Goal: Transaction & Acquisition: Purchase product/service

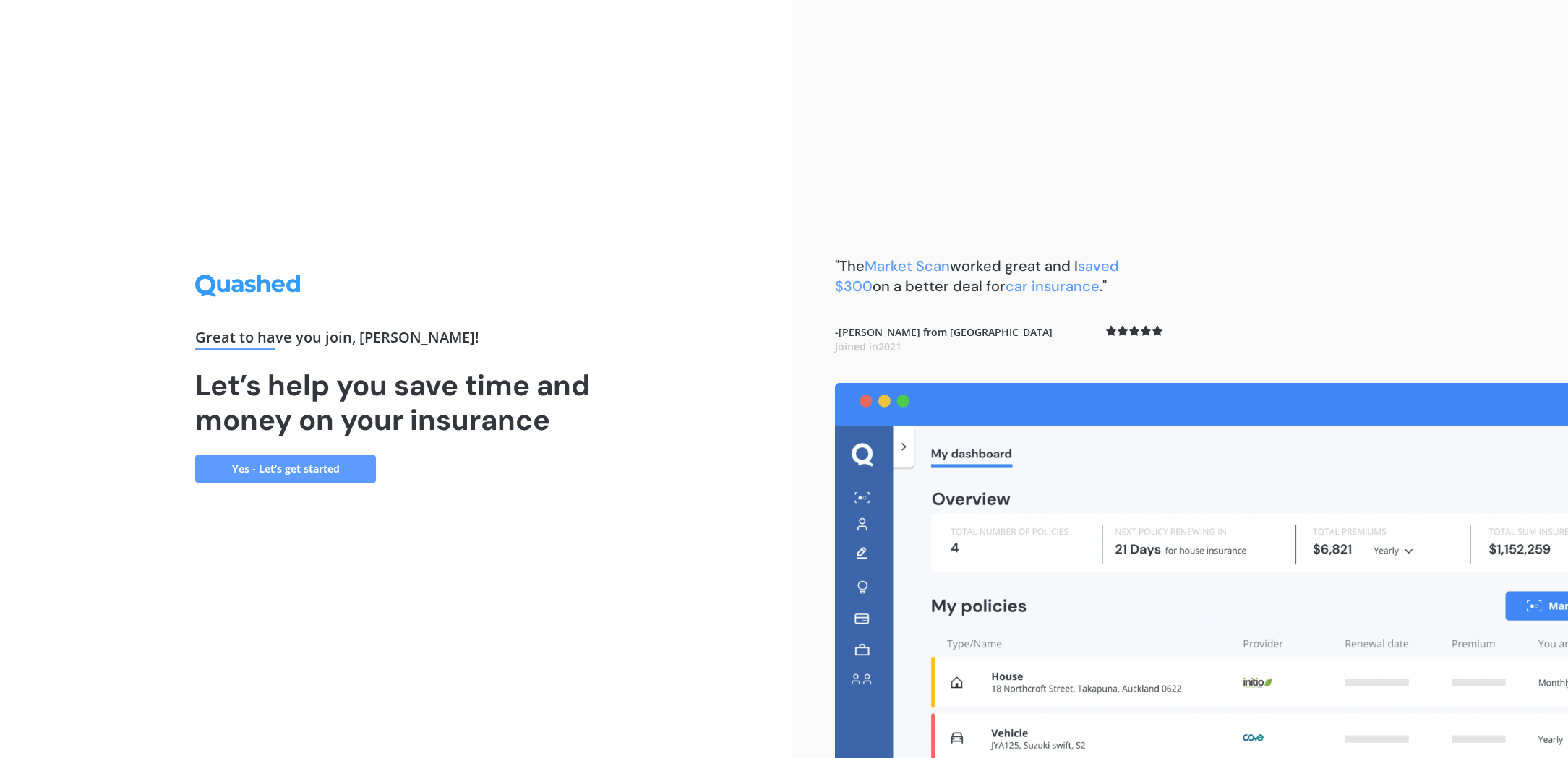
click at [335, 469] on link "Yes - Let’s get started" at bounding box center [285, 469] width 180 height 29
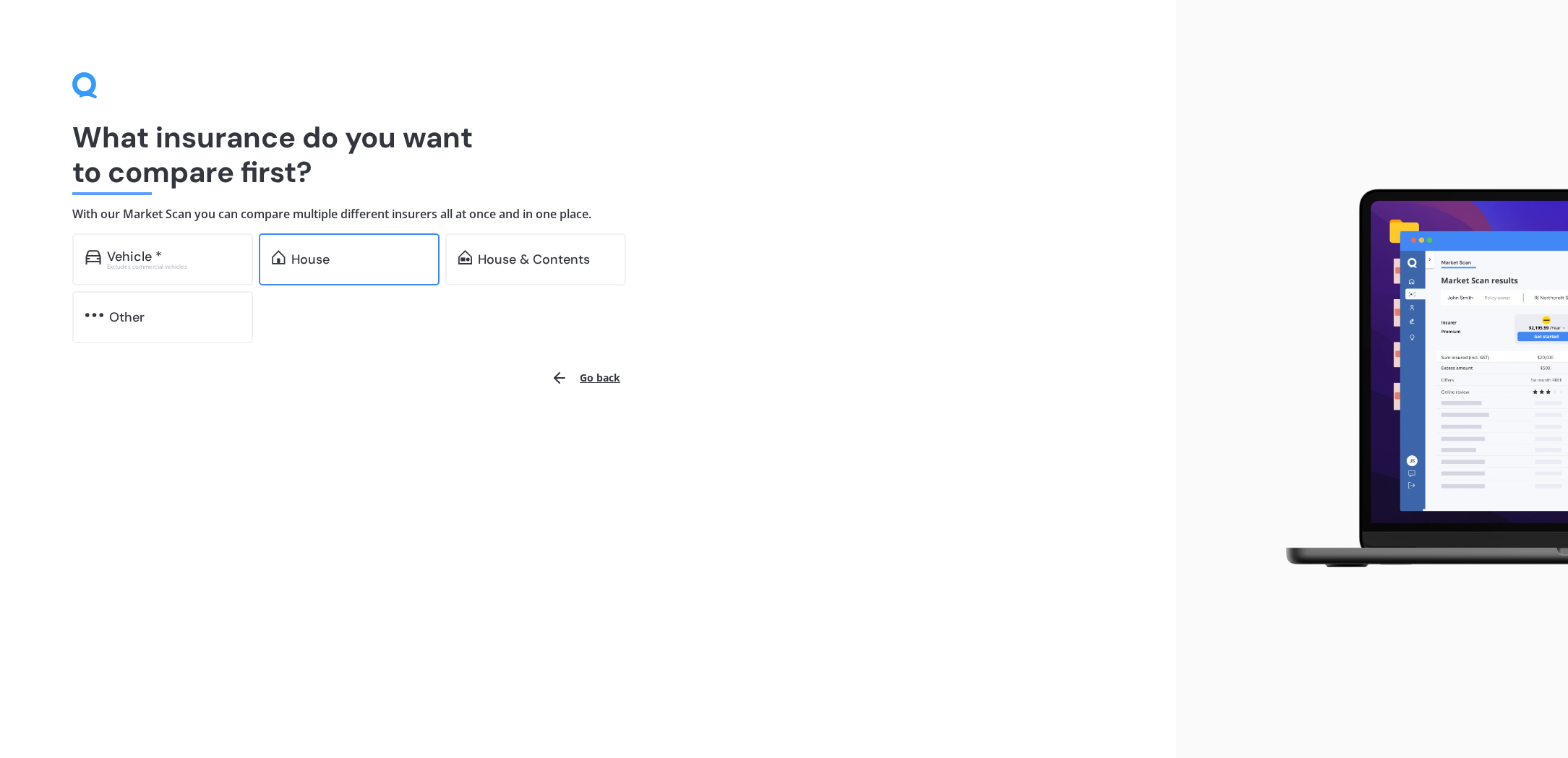
click at [391, 265] on div "House" at bounding box center [348, 259] width 180 height 52
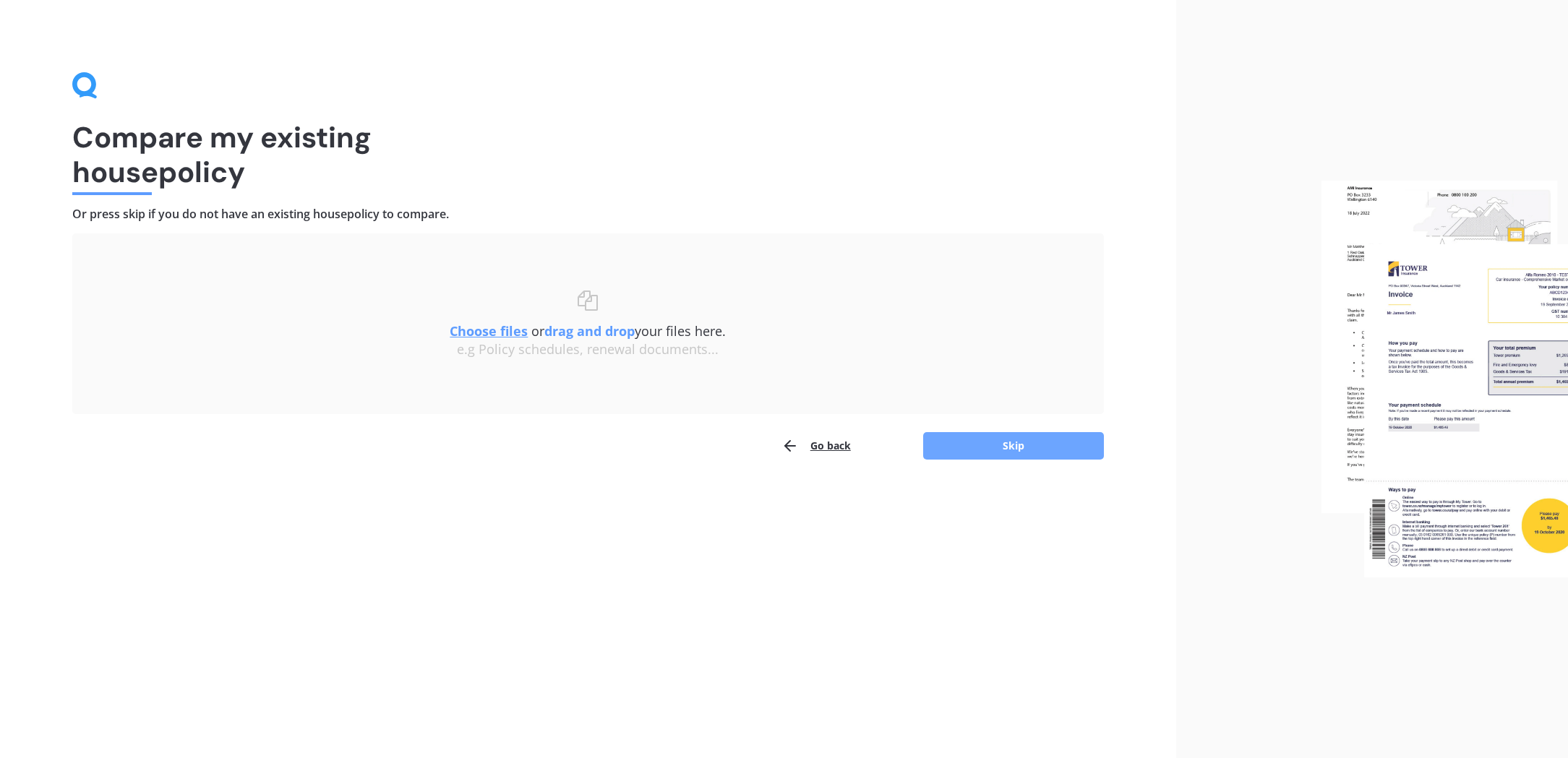
click at [1064, 440] on button "Skip" at bounding box center [1013, 445] width 180 height 27
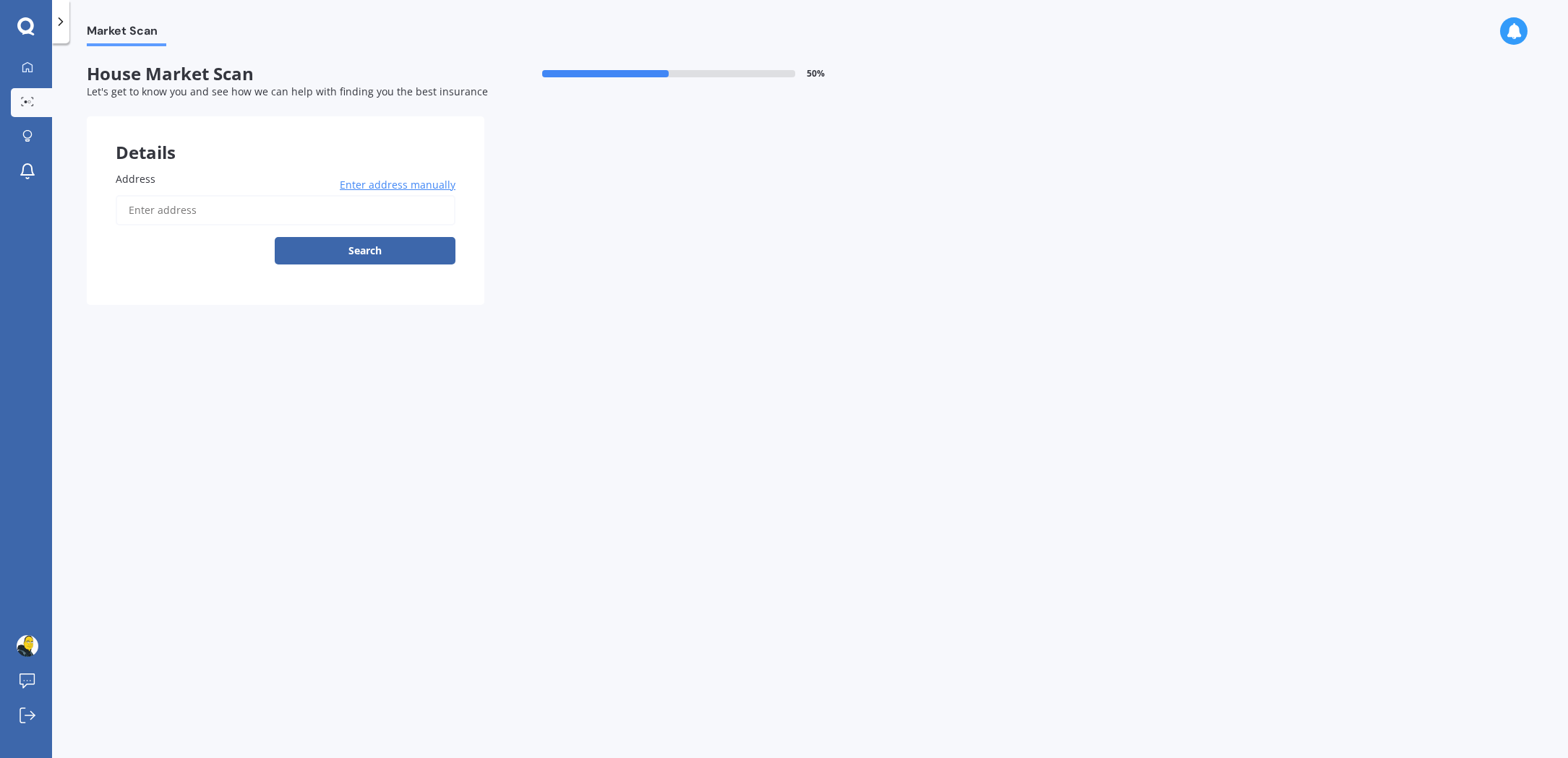
click at [296, 200] on input "Address" at bounding box center [285, 210] width 340 height 30
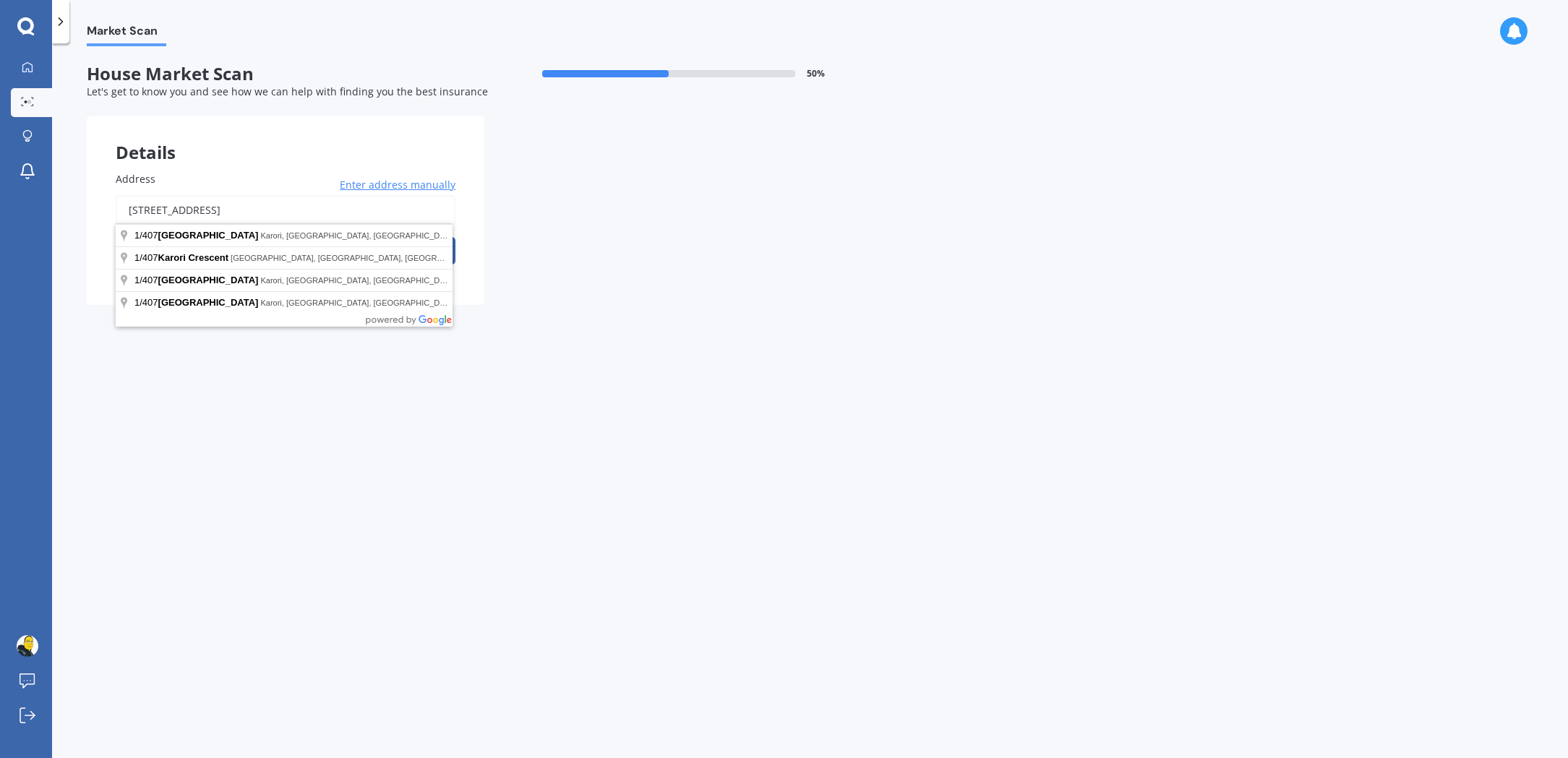
click at [365, 248] on button "Search" at bounding box center [364, 251] width 180 height 27
type input "[STREET_ADDRESS]"
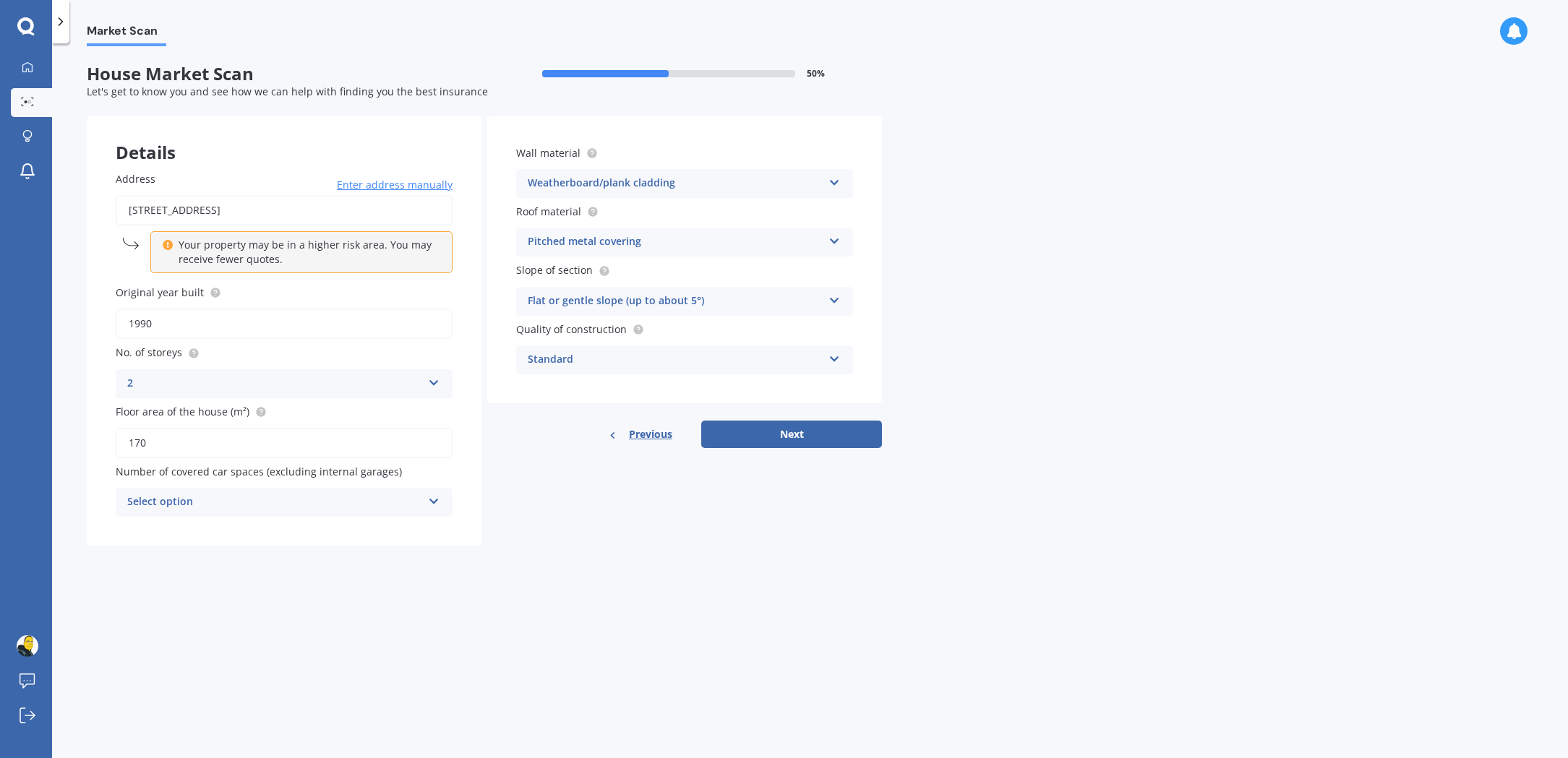
click at [424, 384] on div "2 1 2 3 4 5+" at bounding box center [285, 384] width 337 height 29
click at [369, 407] on div "1" at bounding box center [284, 412] width 335 height 26
click at [317, 313] on input "1990" at bounding box center [285, 324] width 337 height 30
type input "2"
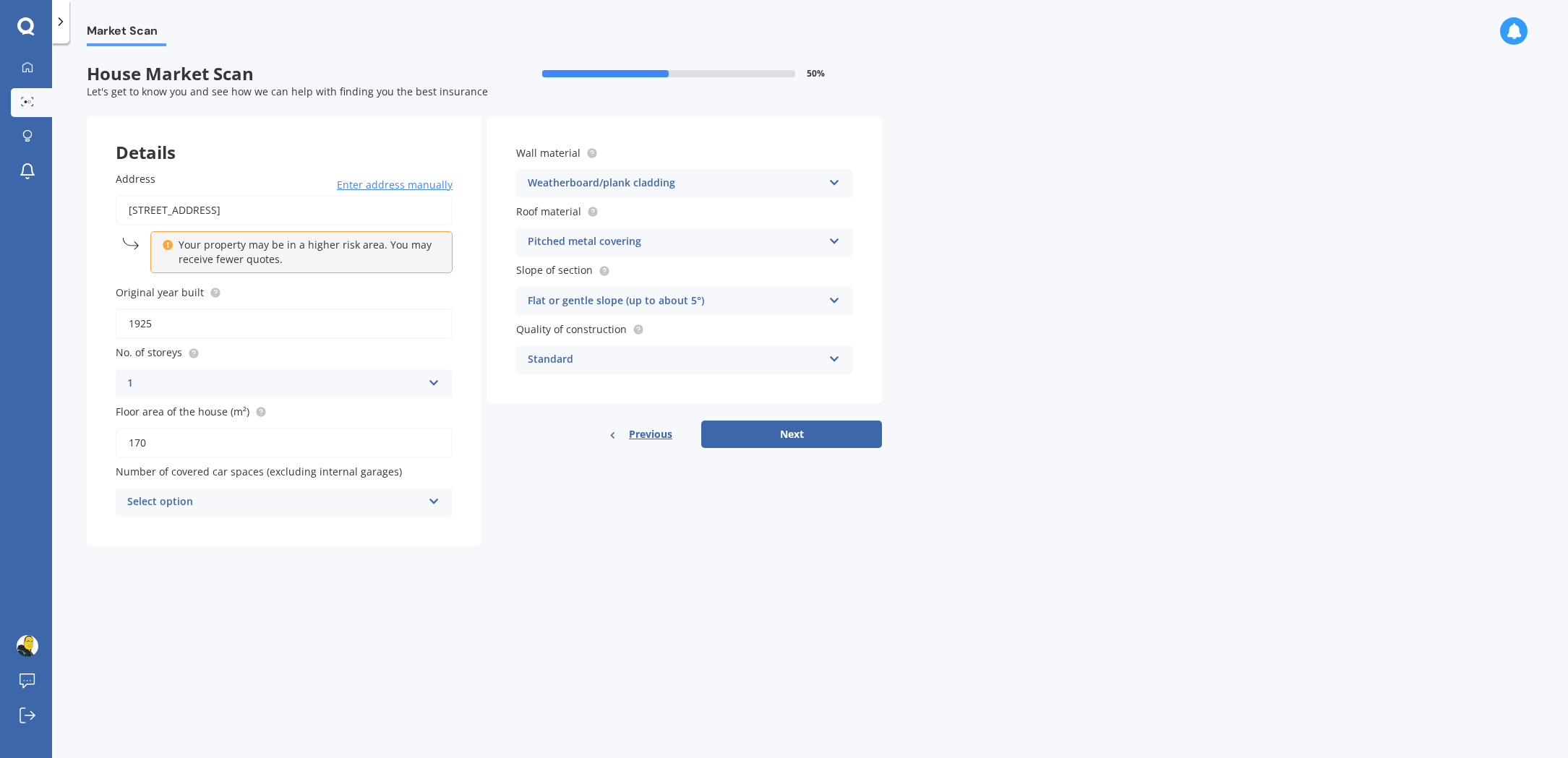
type input "1925"
click at [365, 495] on div "Select option" at bounding box center [274, 502] width 295 height 17
click at [313, 554] on div "1" at bounding box center [284, 556] width 335 height 26
click at [742, 293] on div "Flat or gentle slope (up to about 5°)" at bounding box center [675, 302] width 295 height 17
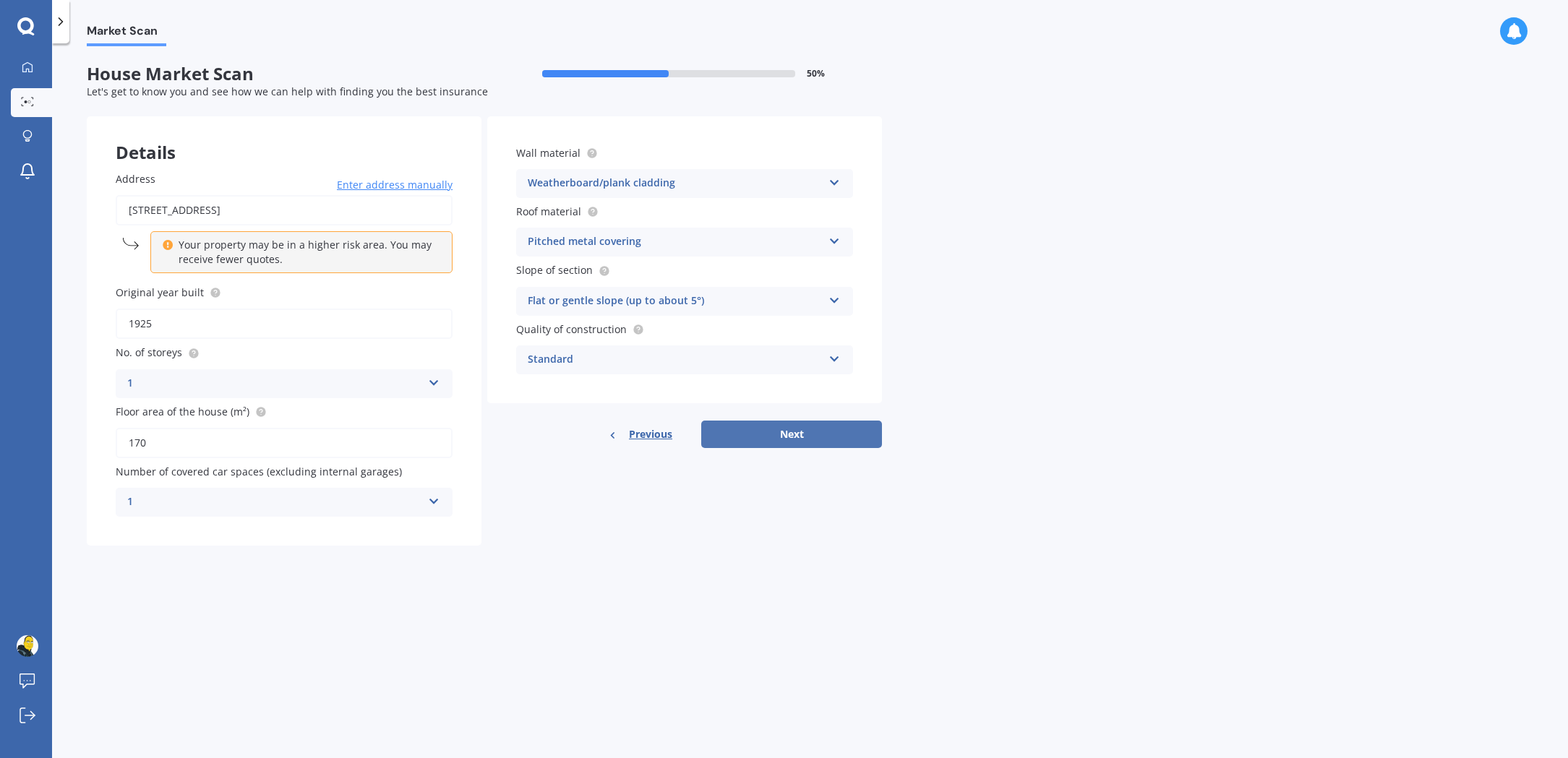
click at [806, 423] on button "Next" at bounding box center [791, 434] width 180 height 27
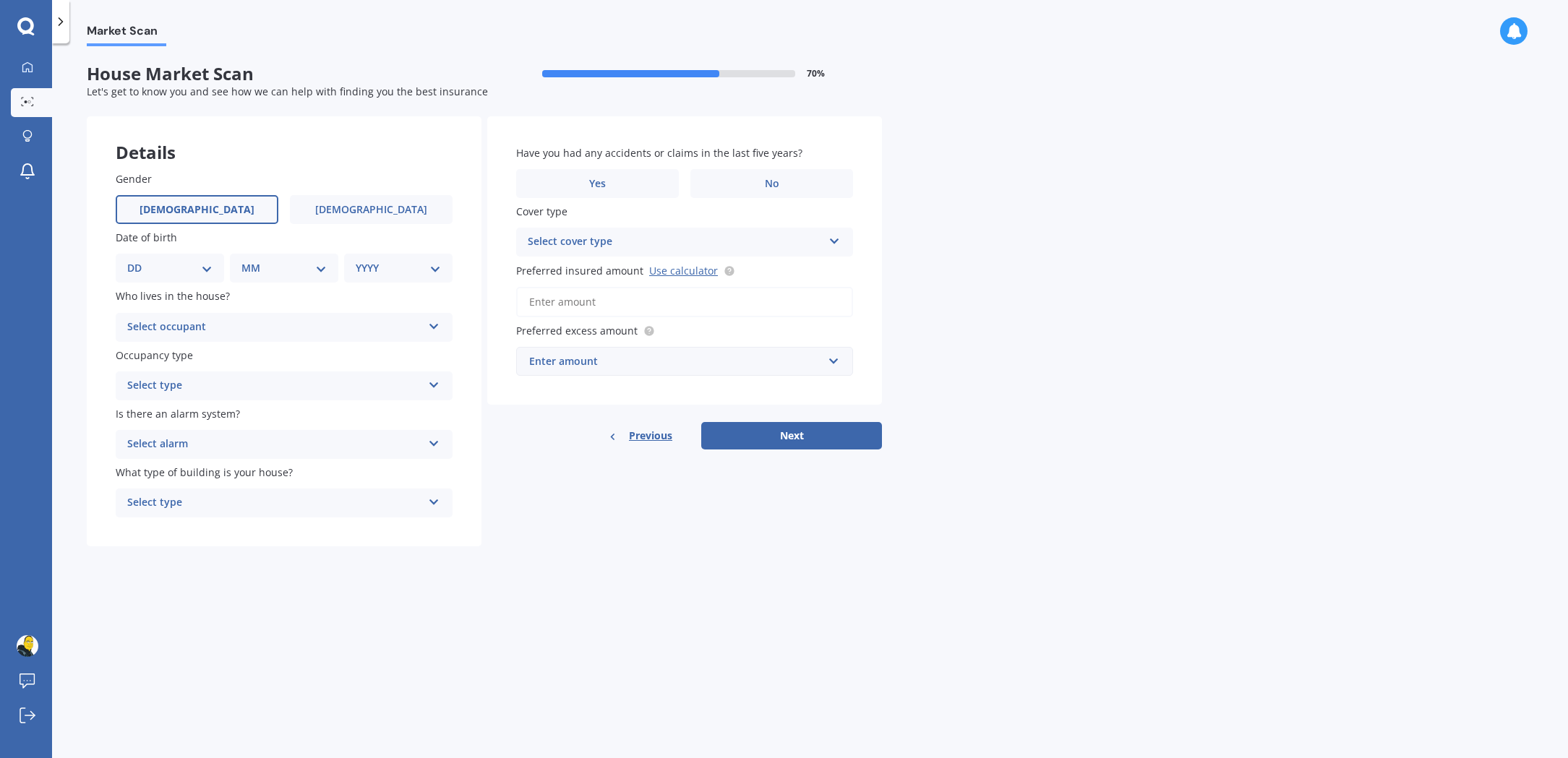
click at [223, 219] on label "[DEMOGRAPHIC_DATA]" at bounding box center [197, 209] width 163 height 29
click at [0, 0] on input "[DEMOGRAPHIC_DATA]" at bounding box center [0, 0] width 0 height 0
select select "06"
select select "04"
click at [392, 274] on div "YYYY 2009 2008 2007 2006 2005 2004 2003 2002 2001 2000 1999 1998 1997 1996 1995…" at bounding box center [395, 268] width 103 height 29
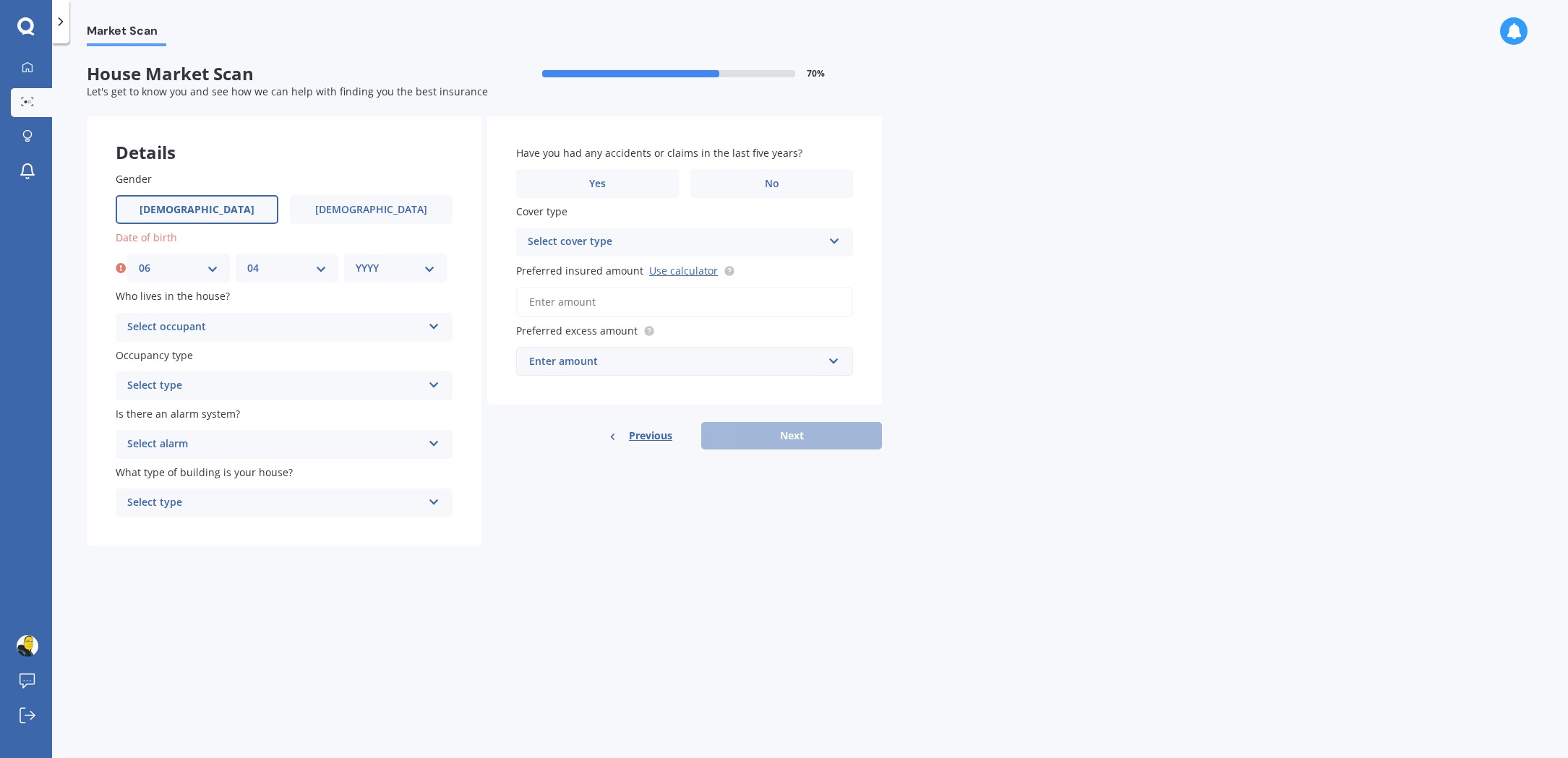
select select "1967"
click at [402, 318] on div "Select occupant" at bounding box center [274, 327] width 295 height 17
click at [330, 358] on div "Owner" at bounding box center [284, 355] width 335 height 26
click at [352, 383] on div "Select type" at bounding box center [274, 385] width 295 height 17
click at [328, 412] on div "Permanent" at bounding box center [284, 414] width 335 height 26
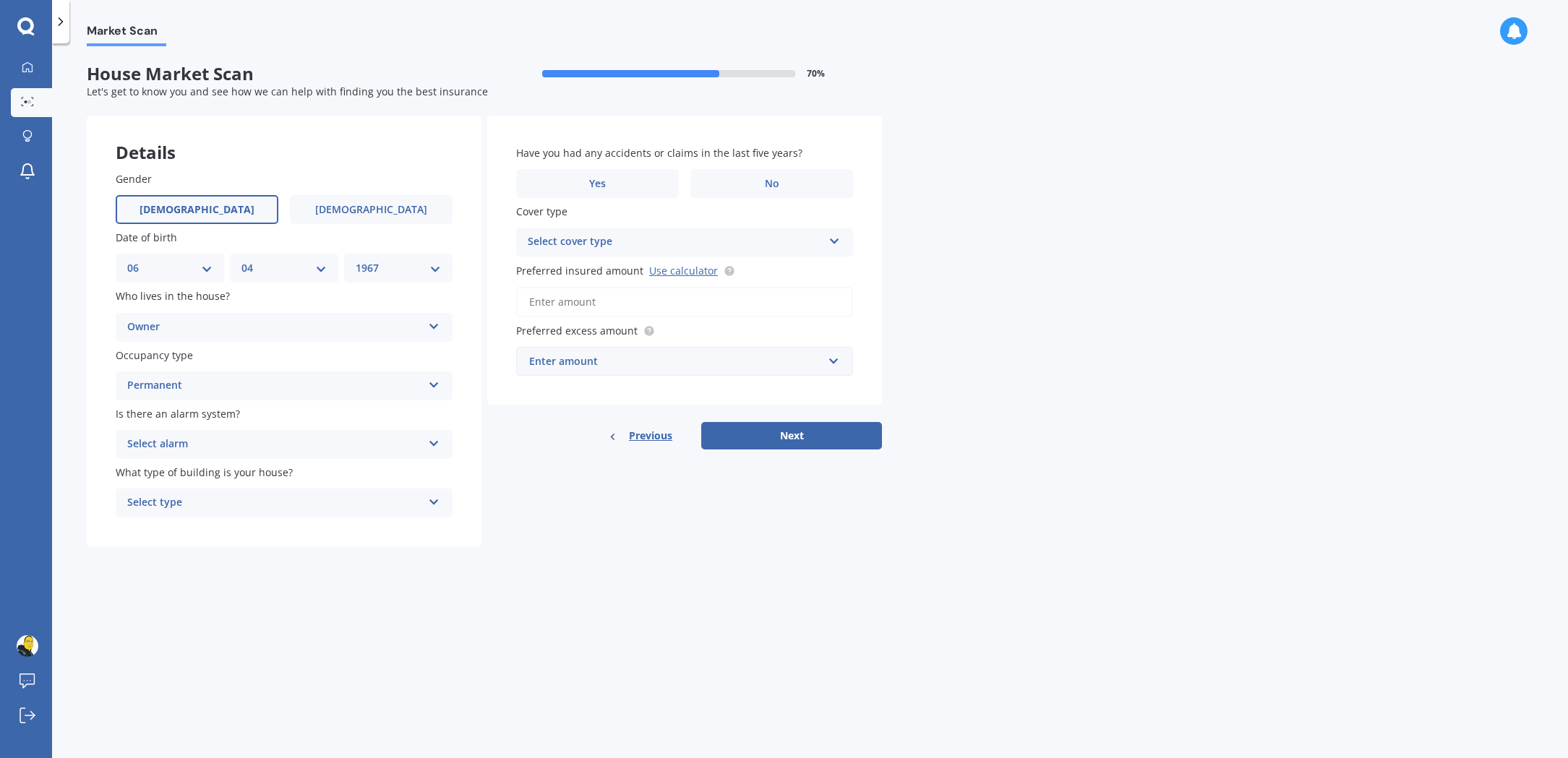
click at [323, 440] on div "Select alarm" at bounding box center [274, 445] width 295 height 17
click at [241, 493] on div "Yes, not monitored" at bounding box center [284, 498] width 335 height 26
click at [341, 495] on div "Select type" at bounding box center [274, 503] width 295 height 17
click at [321, 528] on div "Freestanding" at bounding box center [284, 531] width 335 height 26
click at [756, 180] on label "No" at bounding box center [772, 184] width 163 height 29
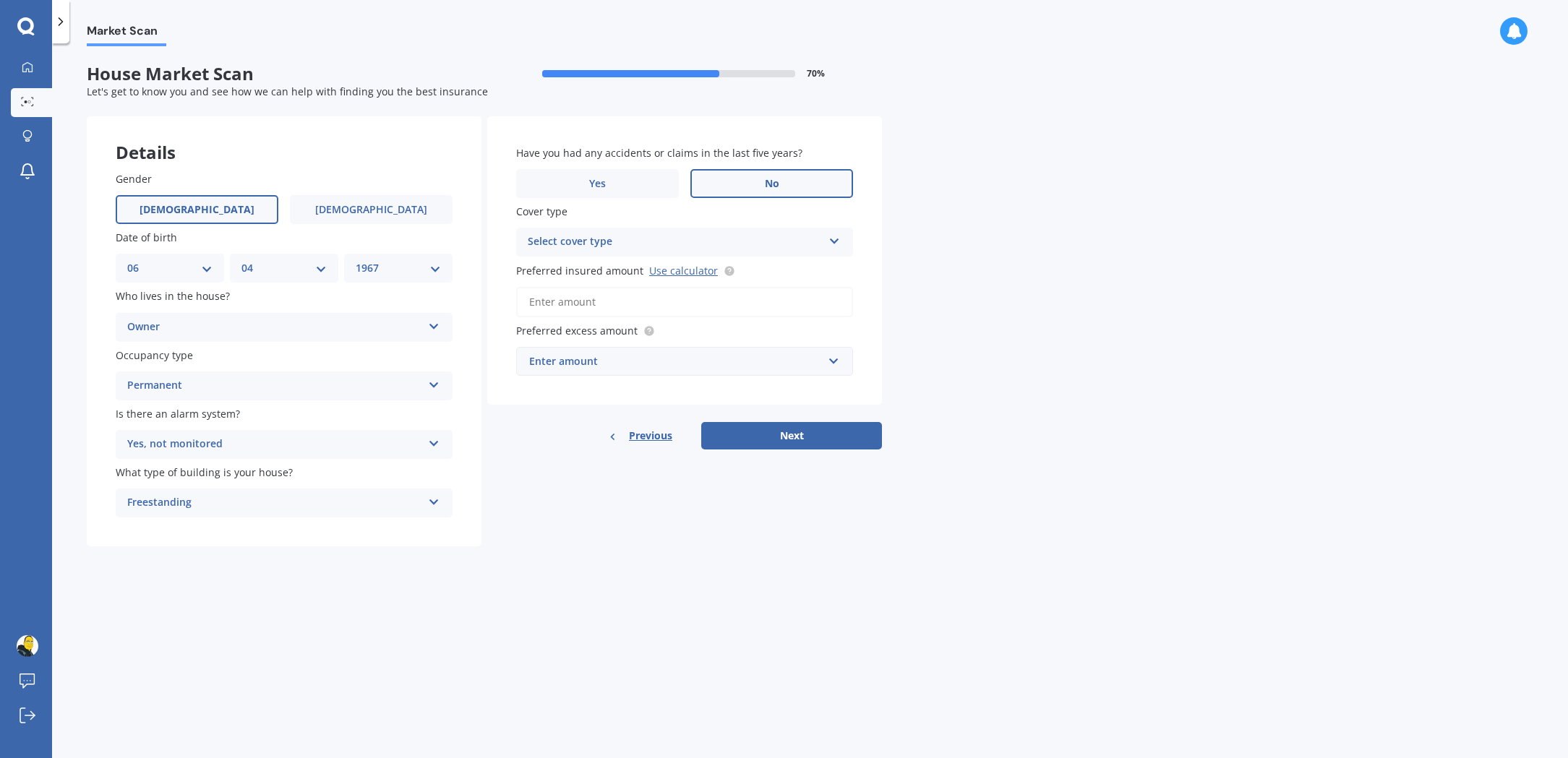
click at [0, 0] on input "No" at bounding box center [0, 0] width 0 height 0
click at [712, 253] on div "Select cover type High" at bounding box center [684, 242] width 337 height 29
click at [684, 239] on div "High" at bounding box center [675, 242] width 295 height 17
click at [774, 236] on div "Select cover type" at bounding box center [679, 241] width 288 height 16
click at [682, 257] on div "High" at bounding box center [684, 269] width 334 height 26
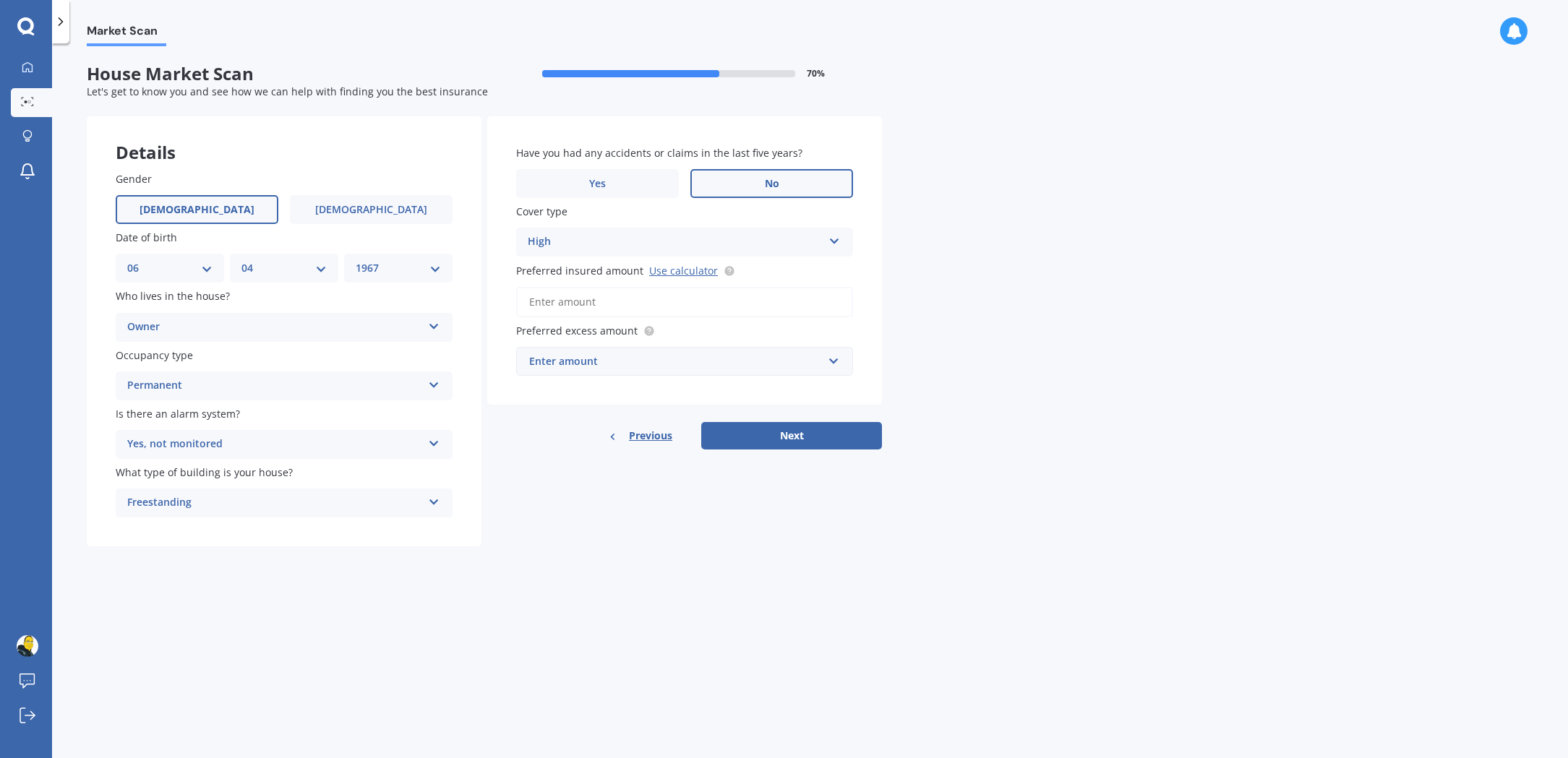
click at [645, 307] on input "Preferred insured amount Use calculator" at bounding box center [684, 302] width 337 height 30
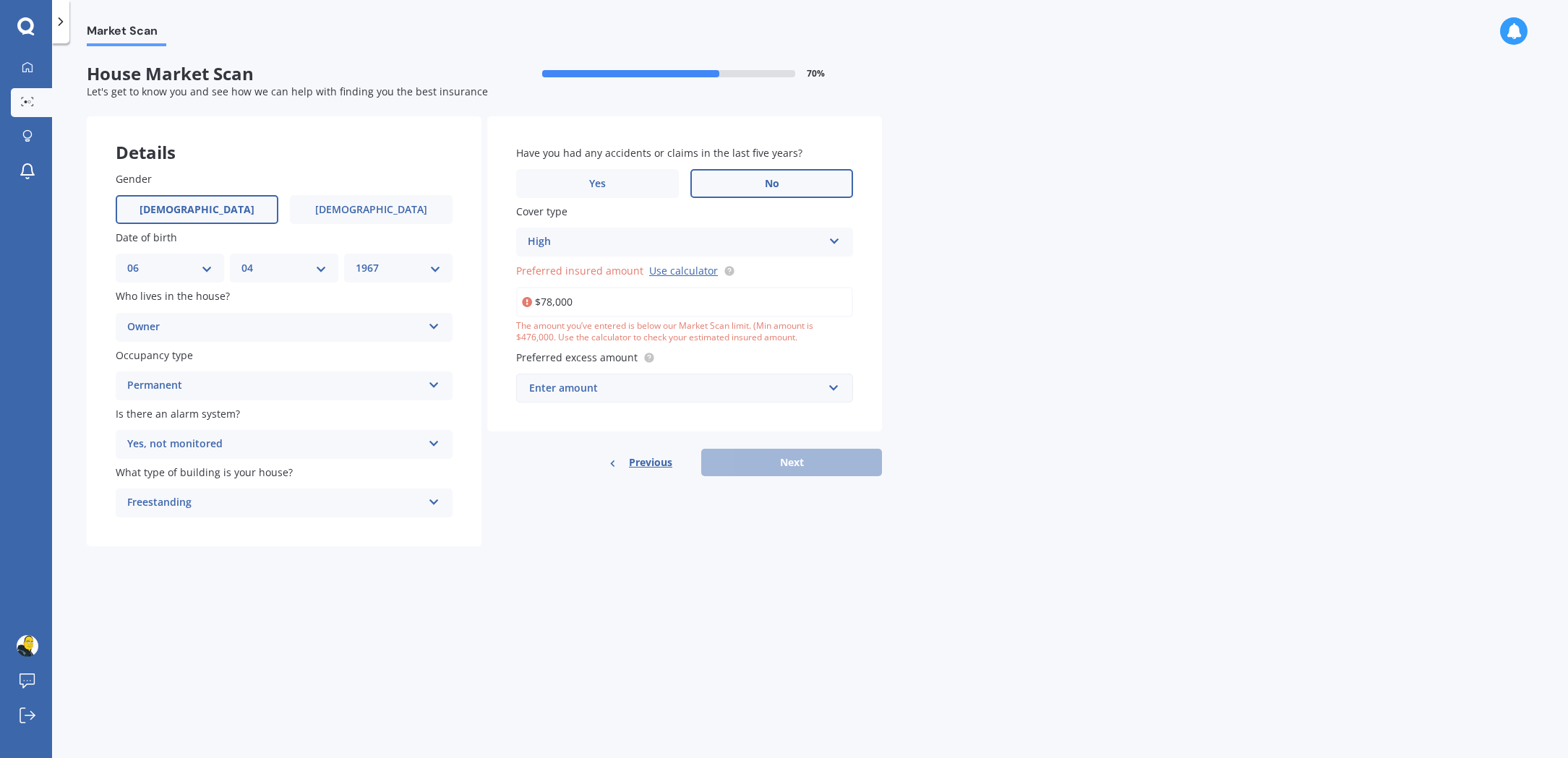
type input "$780,000"
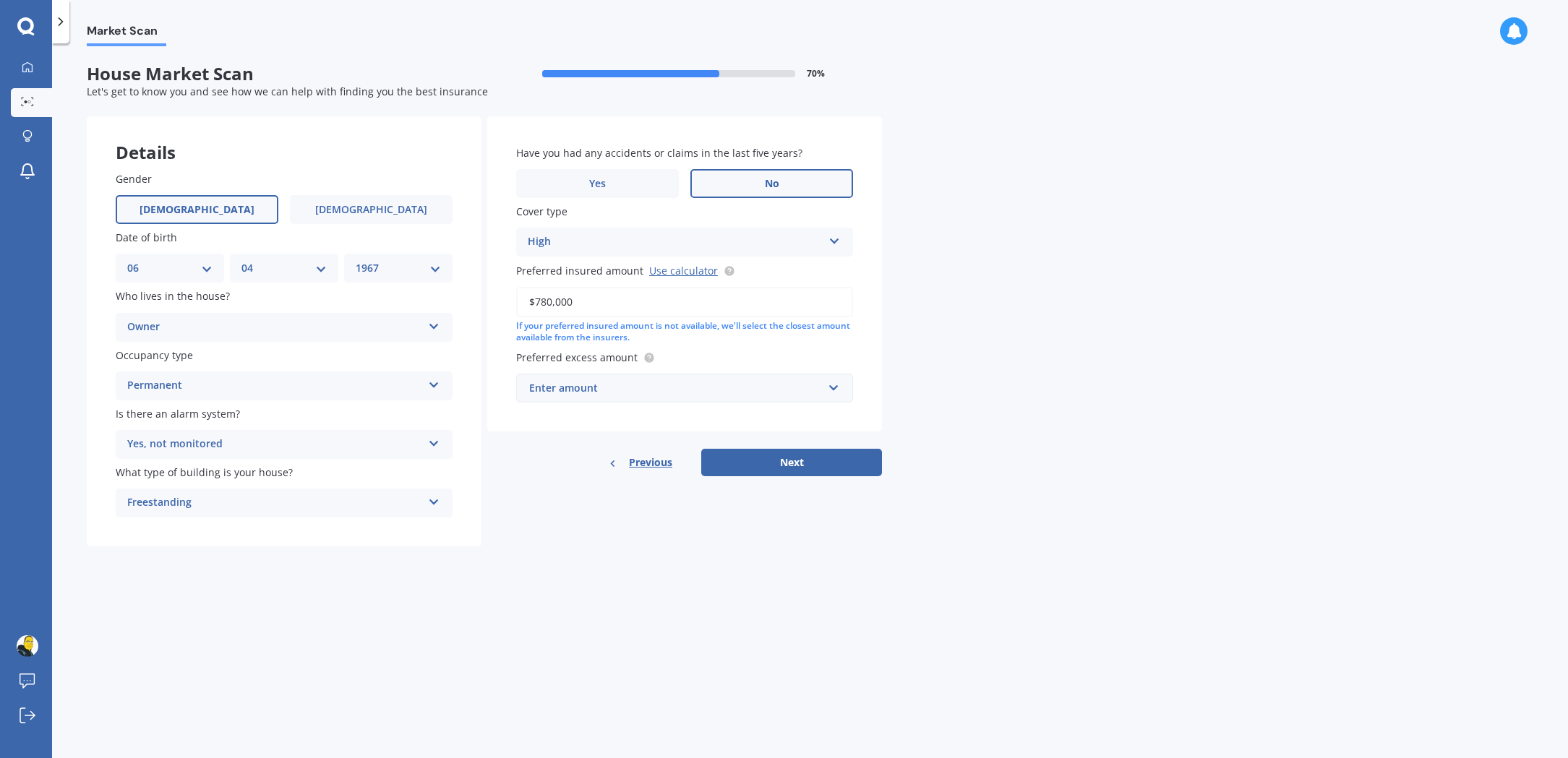
click at [787, 385] on div "Enter amount" at bounding box center [676, 388] width 293 height 16
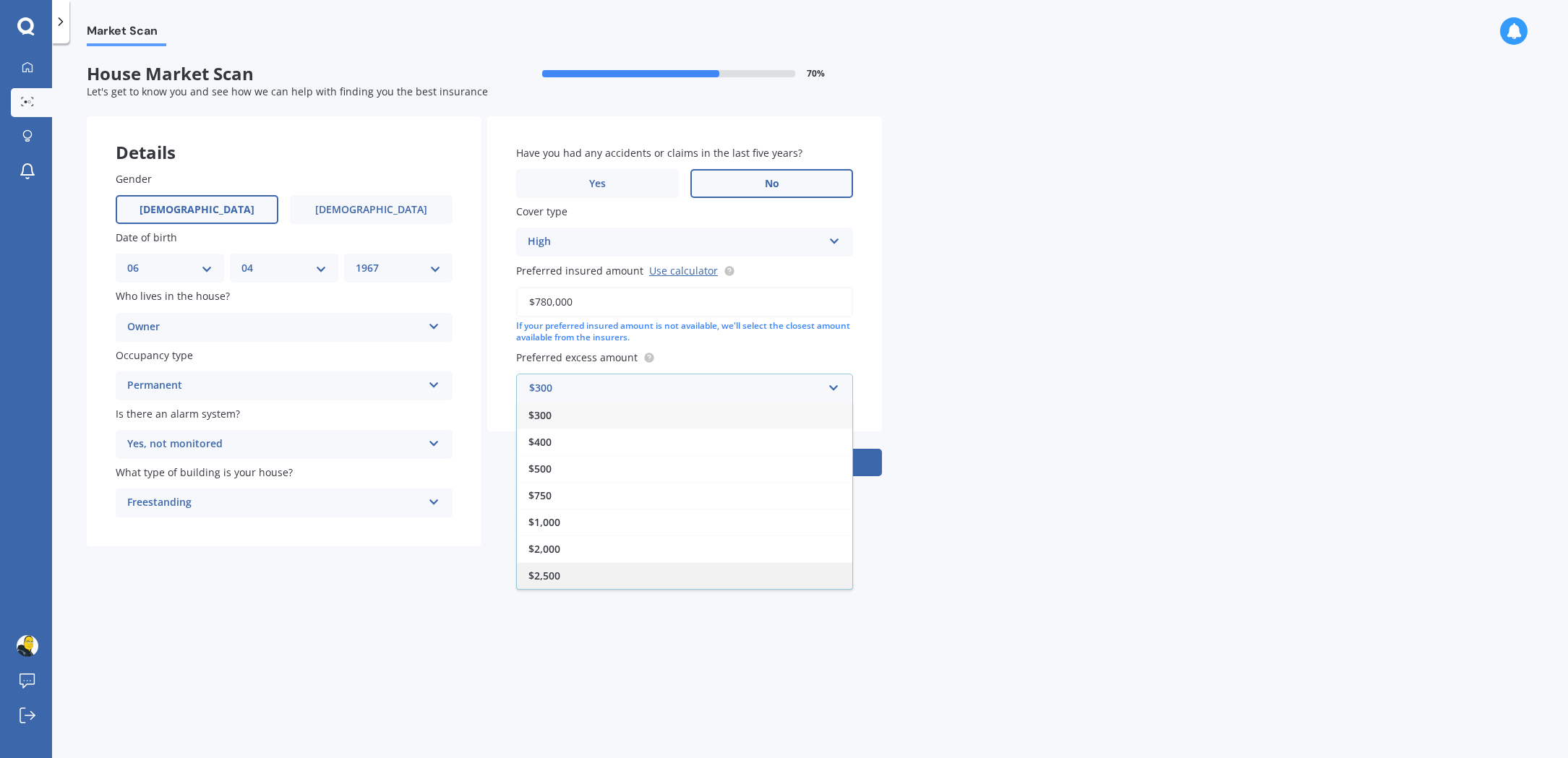
click at [717, 563] on div "$2,500" at bounding box center [684, 576] width 335 height 27
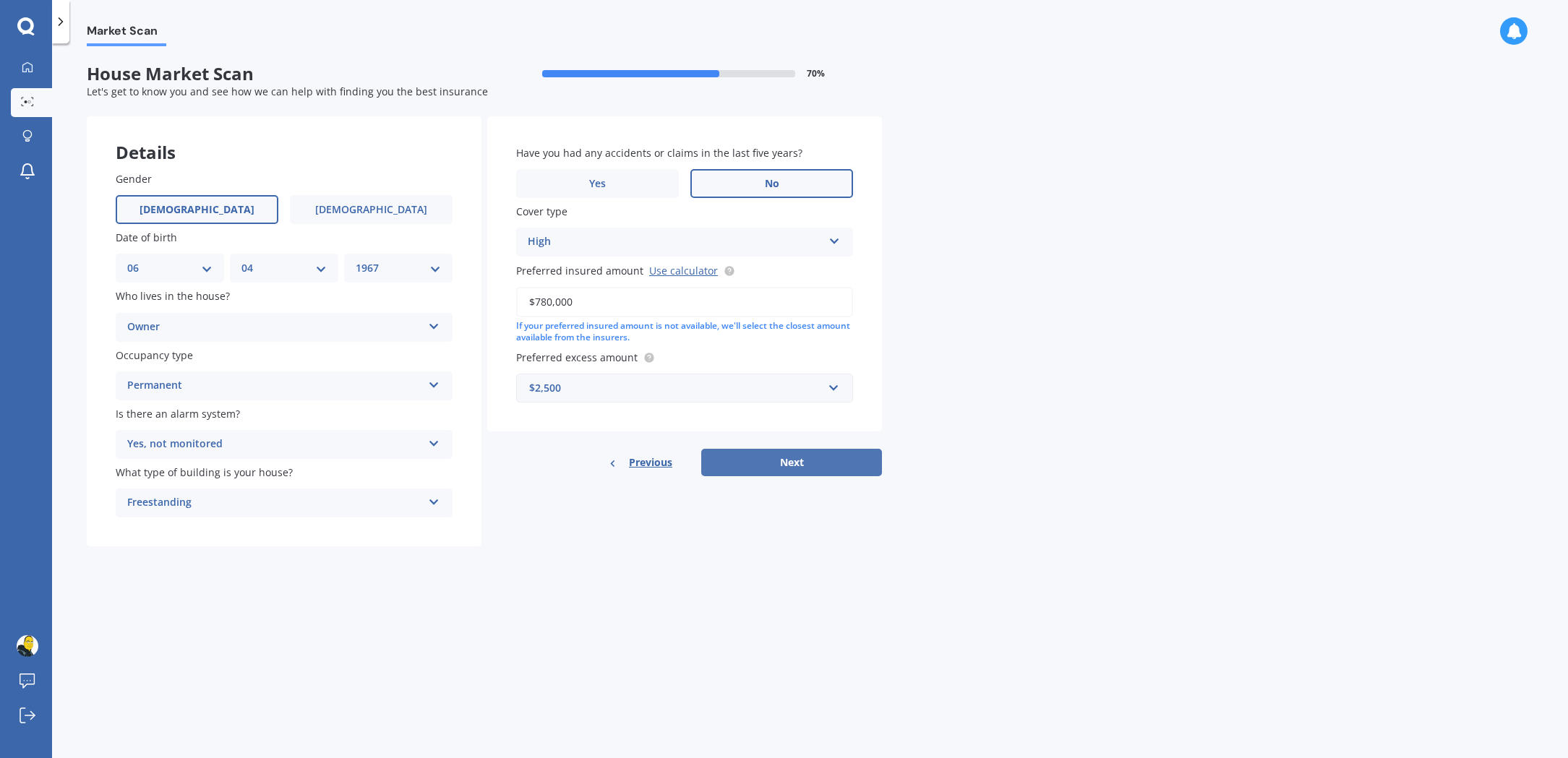
click at [850, 451] on button "Next" at bounding box center [791, 462] width 180 height 27
select select "06"
select select "04"
select select "1967"
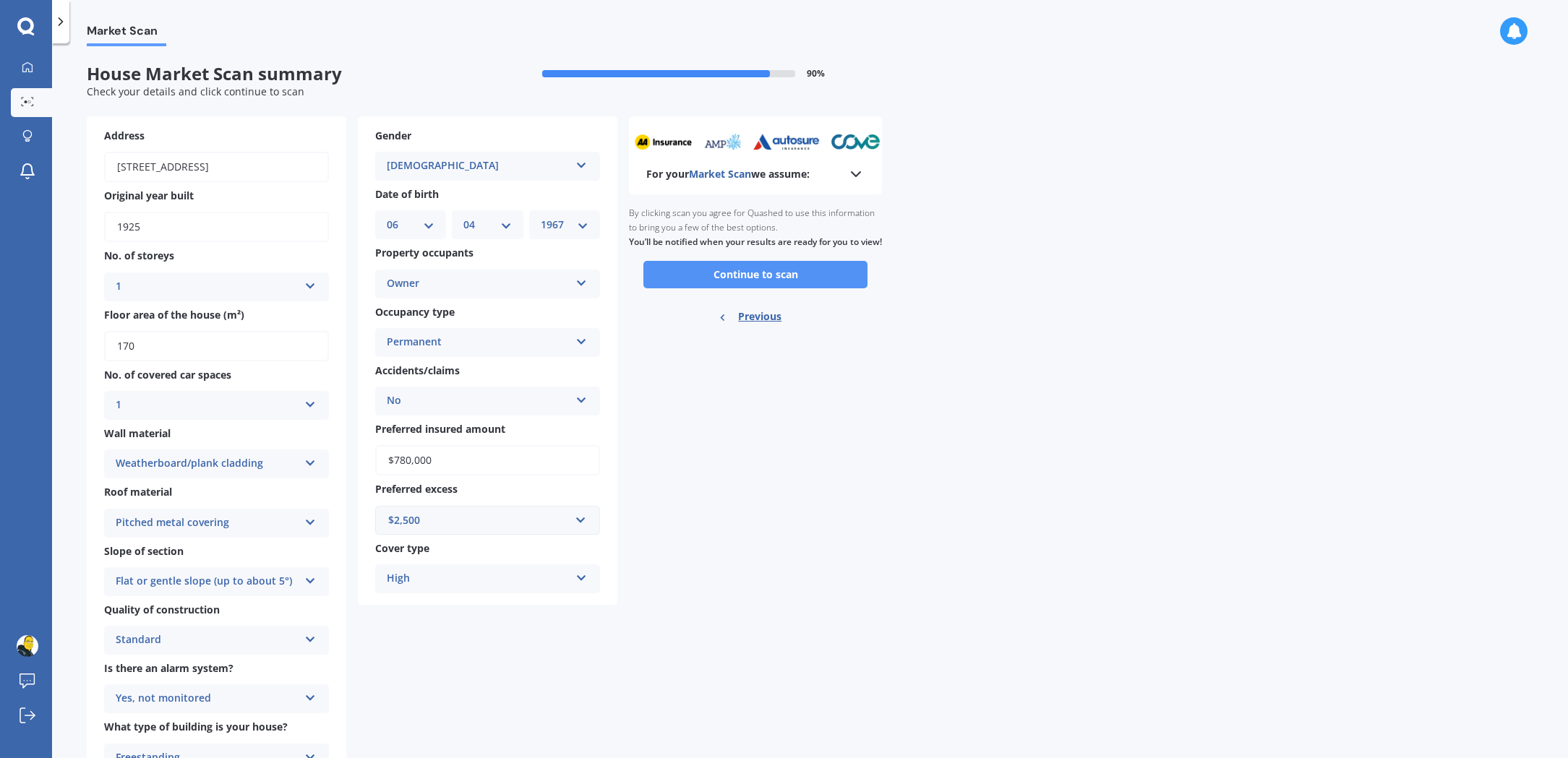
click at [806, 286] on button "Continue to scan" at bounding box center [755, 274] width 224 height 27
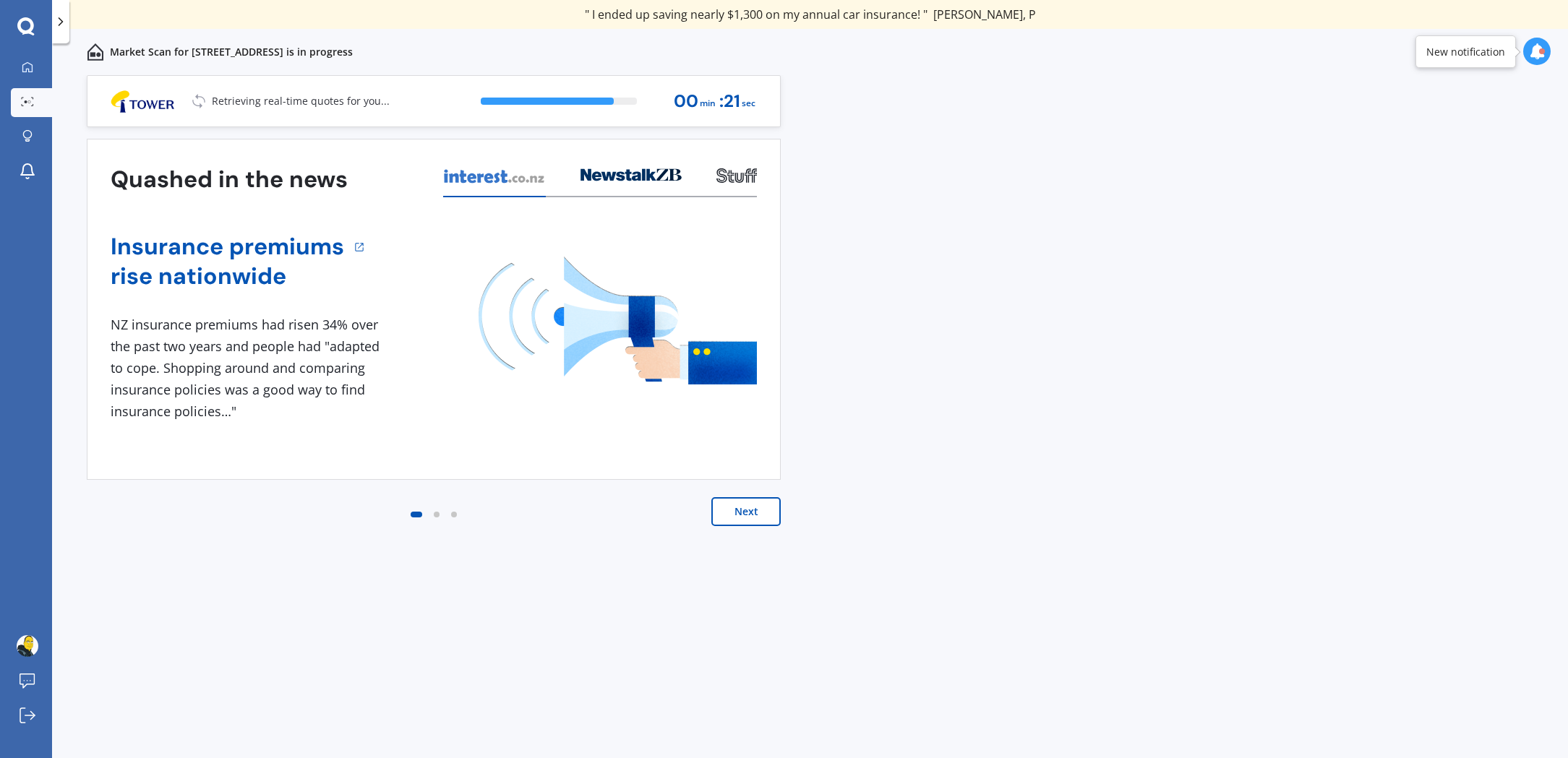
click at [756, 508] on button "Next" at bounding box center [746, 512] width 69 height 29
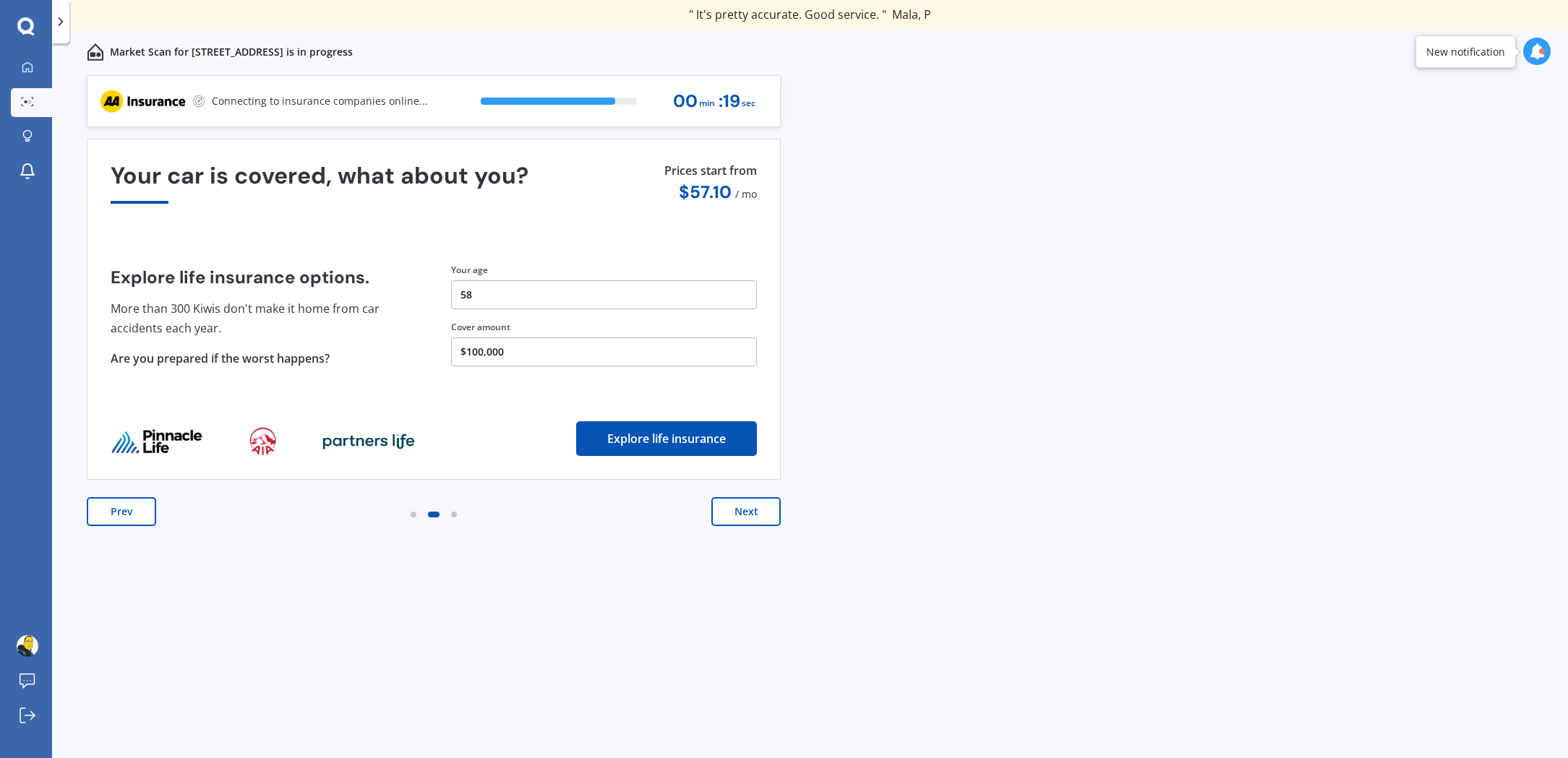
click at [757, 509] on button "Next" at bounding box center [746, 512] width 69 height 29
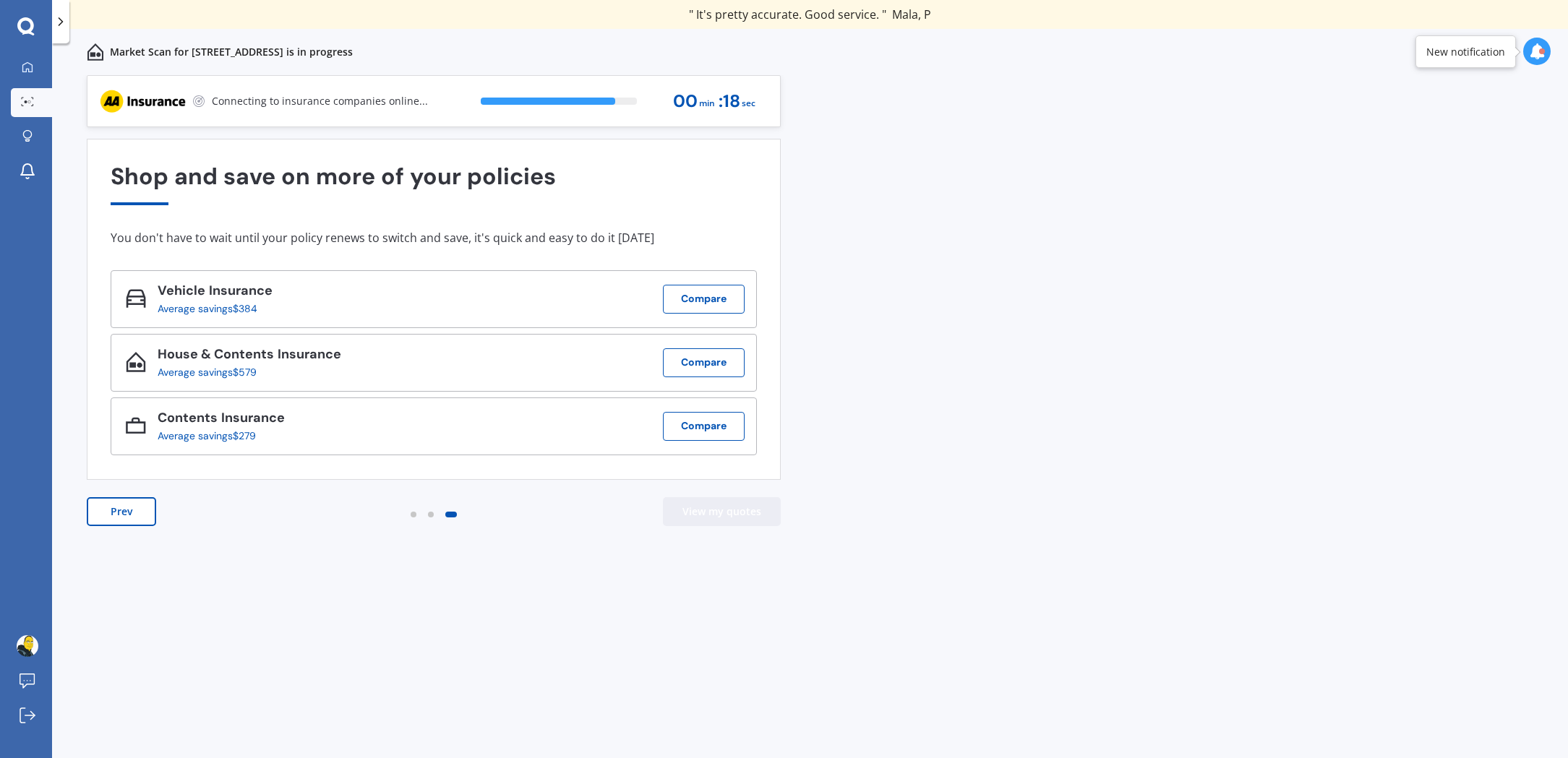
click at [757, 509] on button "View my quotes" at bounding box center [721, 512] width 118 height 29
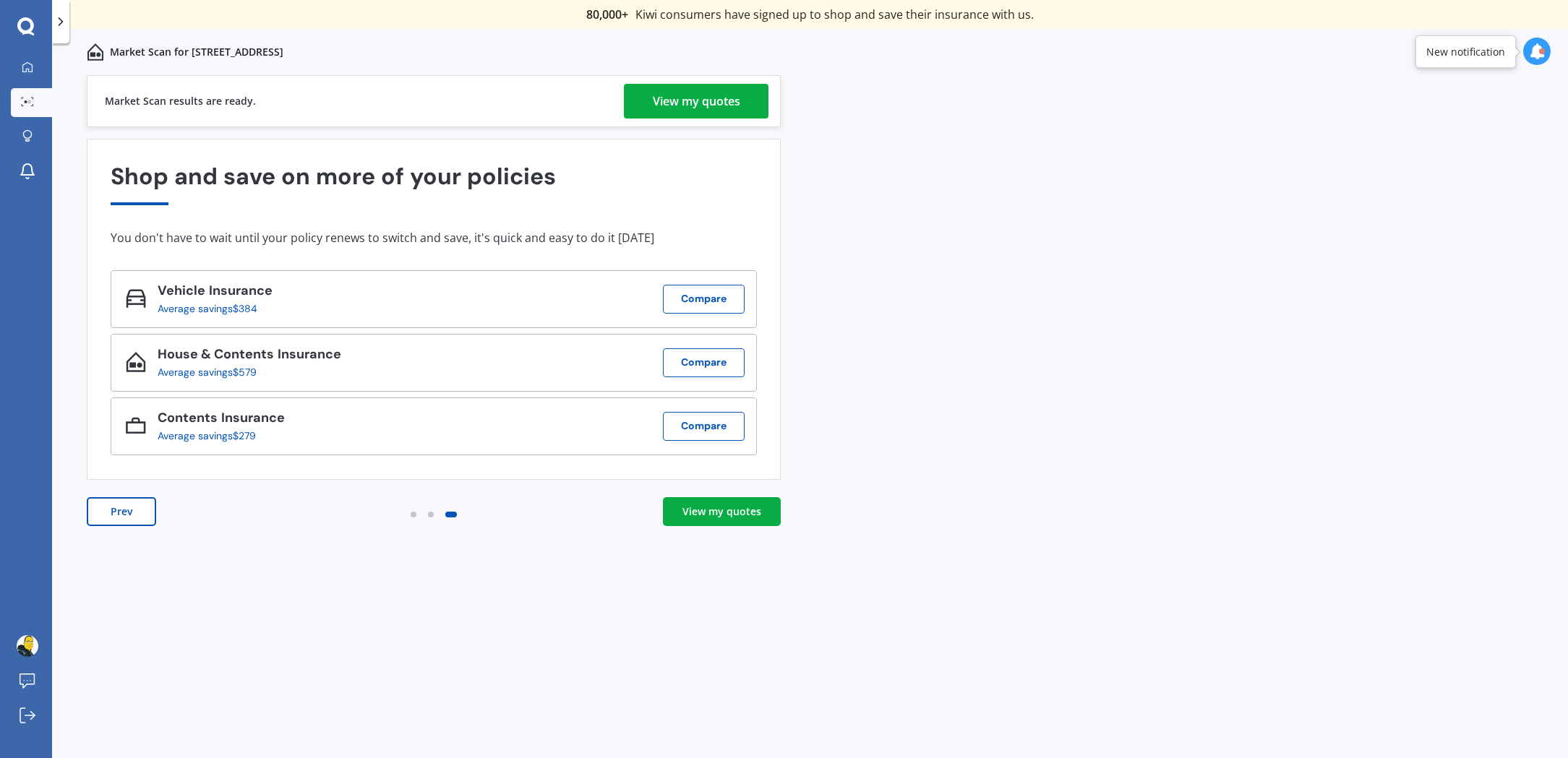
click at [702, 114] on div "View my quotes" at bounding box center [695, 101] width 87 height 35
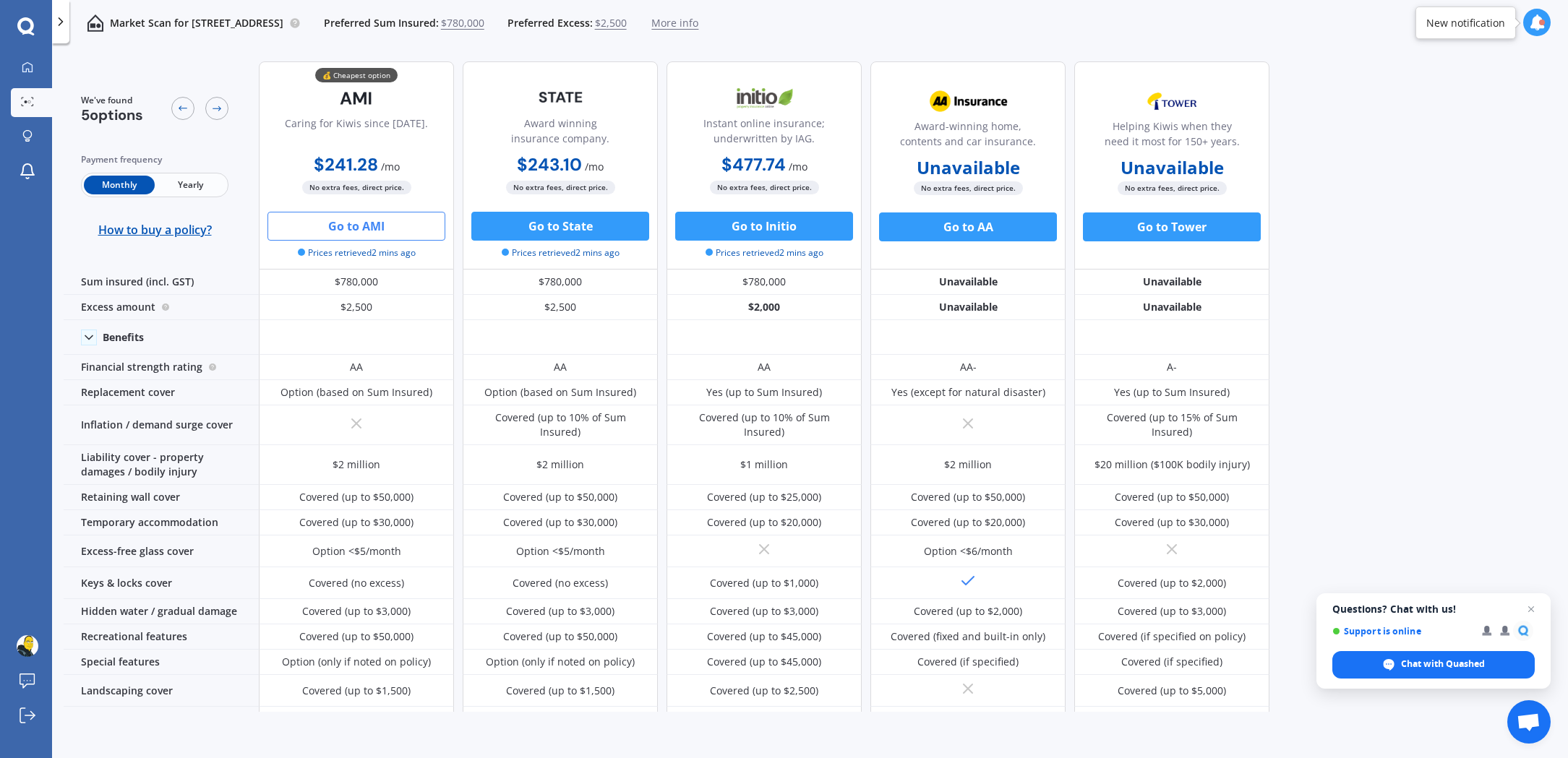
click at [377, 229] on button "Go to AMI" at bounding box center [357, 226] width 178 height 29
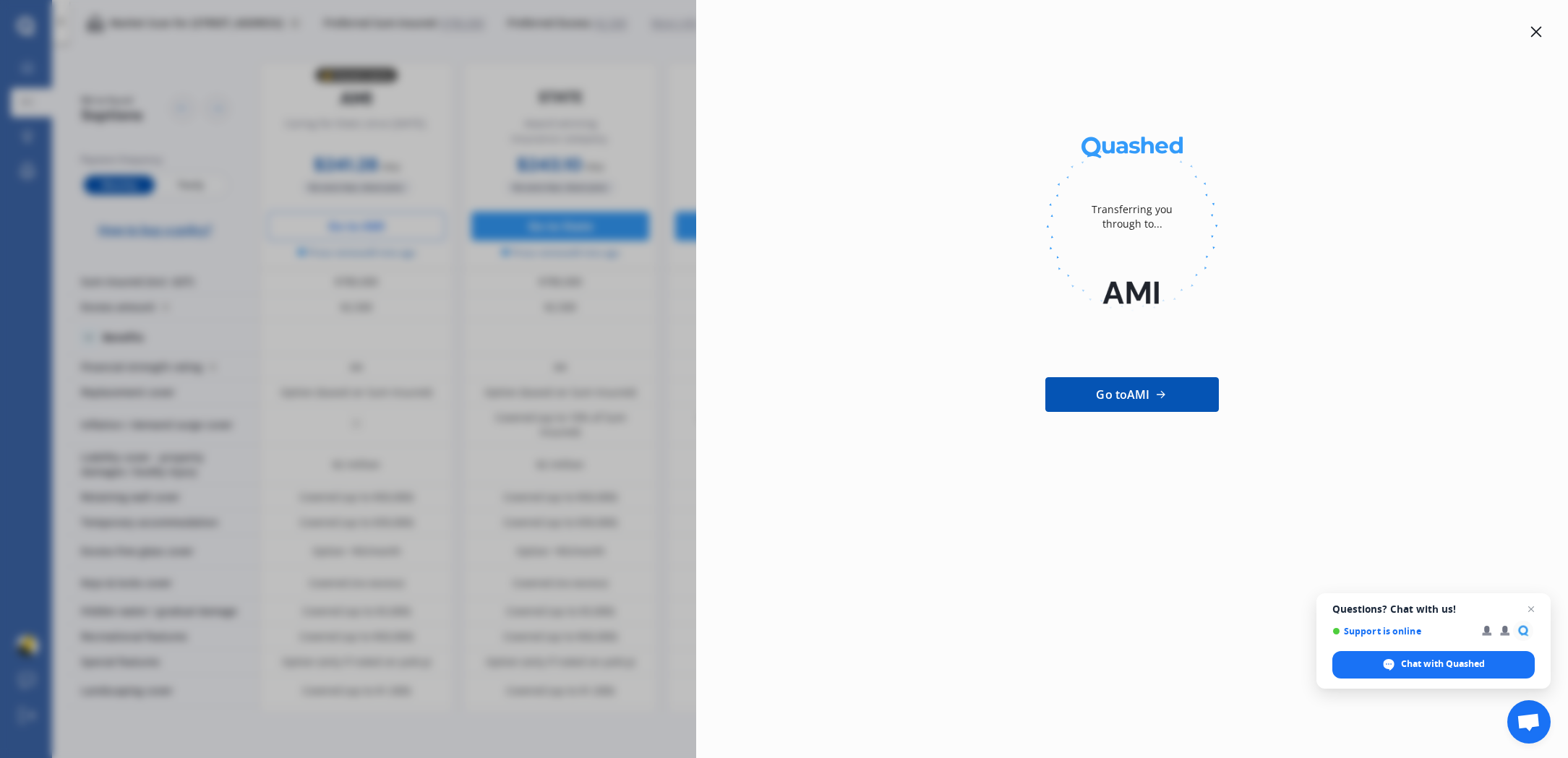
click at [1142, 399] on span "Go to AMI" at bounding box center [1122, 395] width 53 height 17
click at [1537, 31] on icon at bounding box center [1536, 32] width 11 height 11
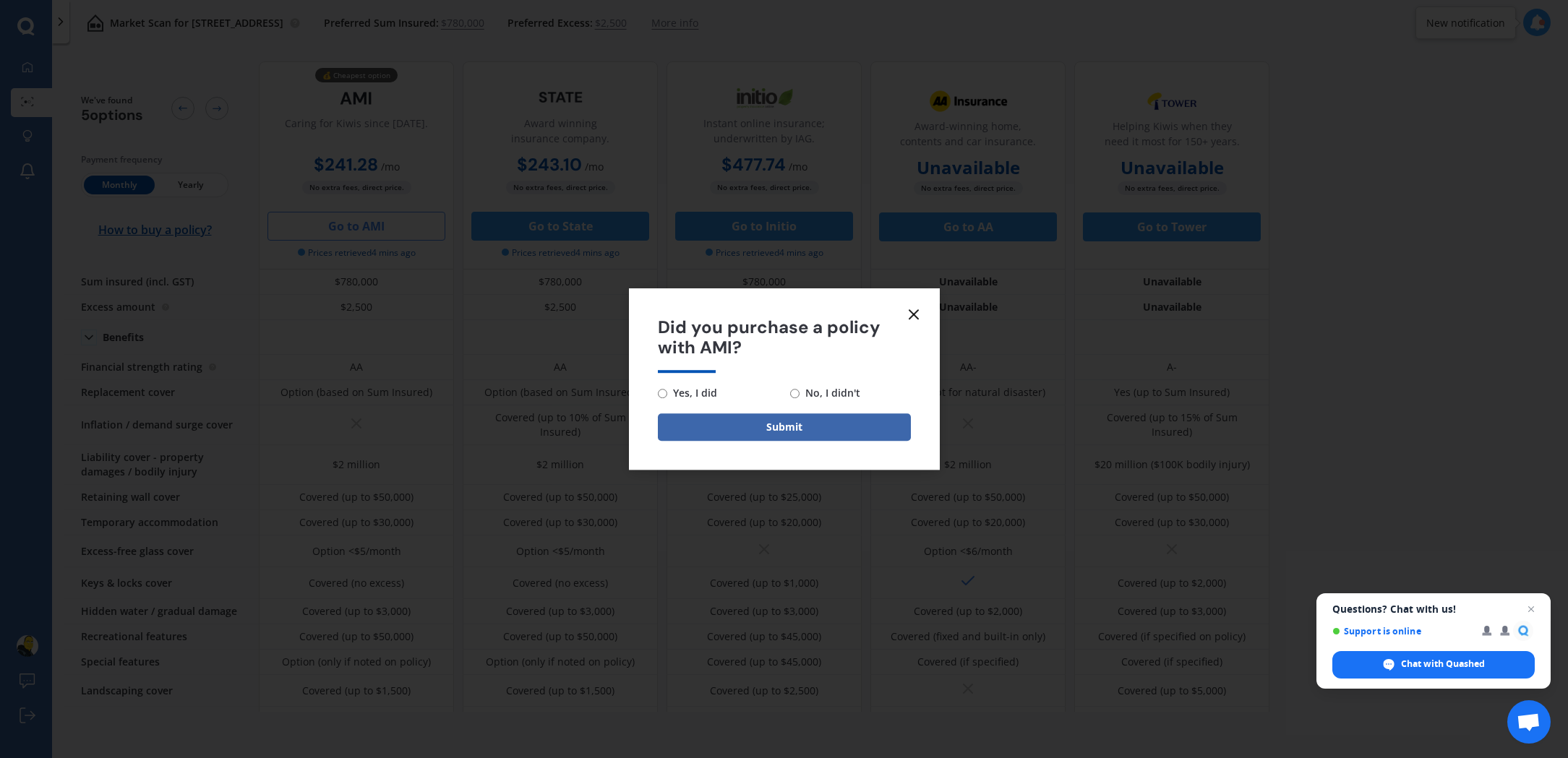
click at [911, 313] on line at bounding box center [913, 314] width 8 height 8
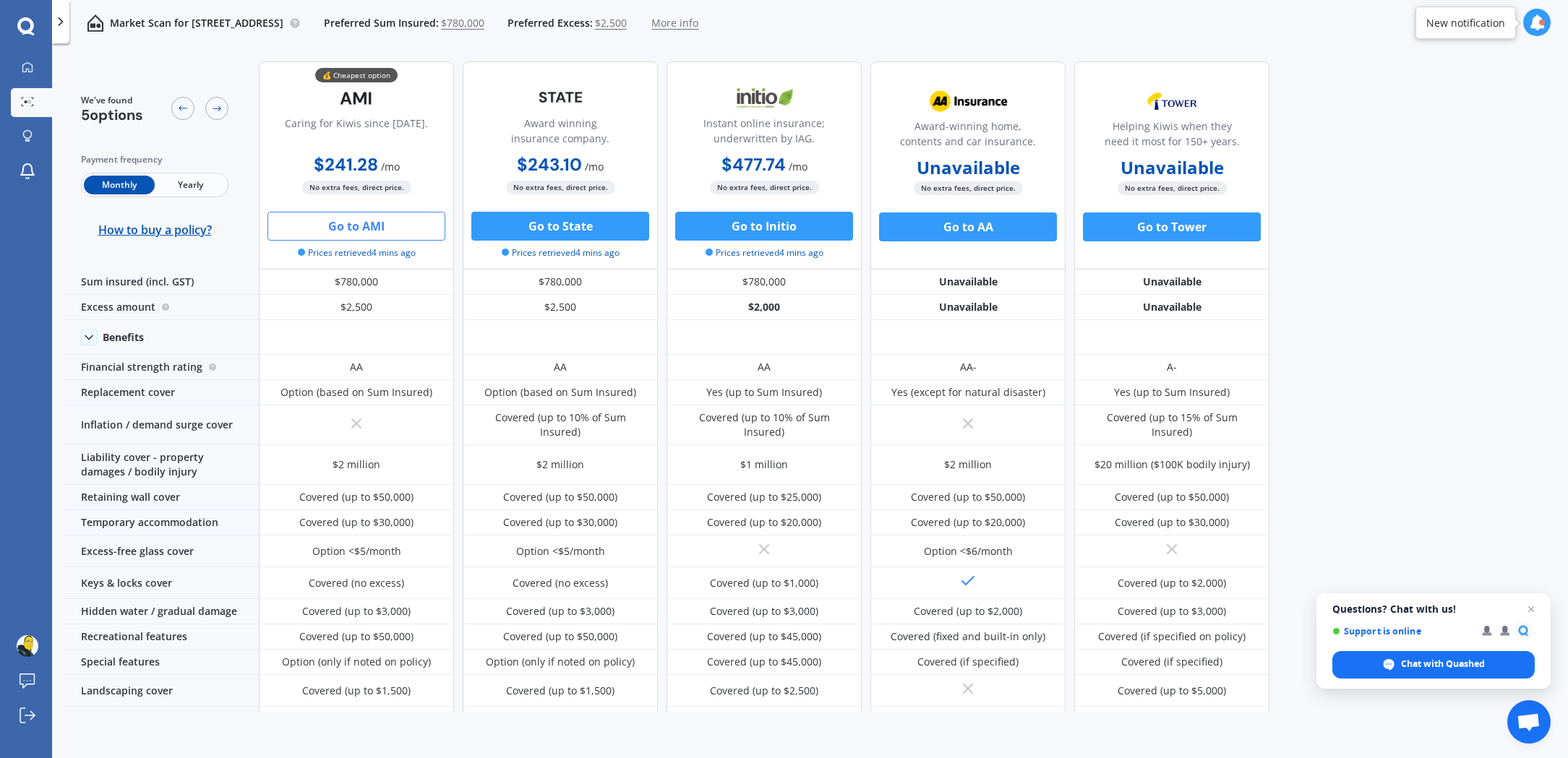
click at [346, 163] on b "$241.28" at bounding box center [346, 164] width 64 height 22
